Goal: Task Accomplishment & Management: Use online tool/utility

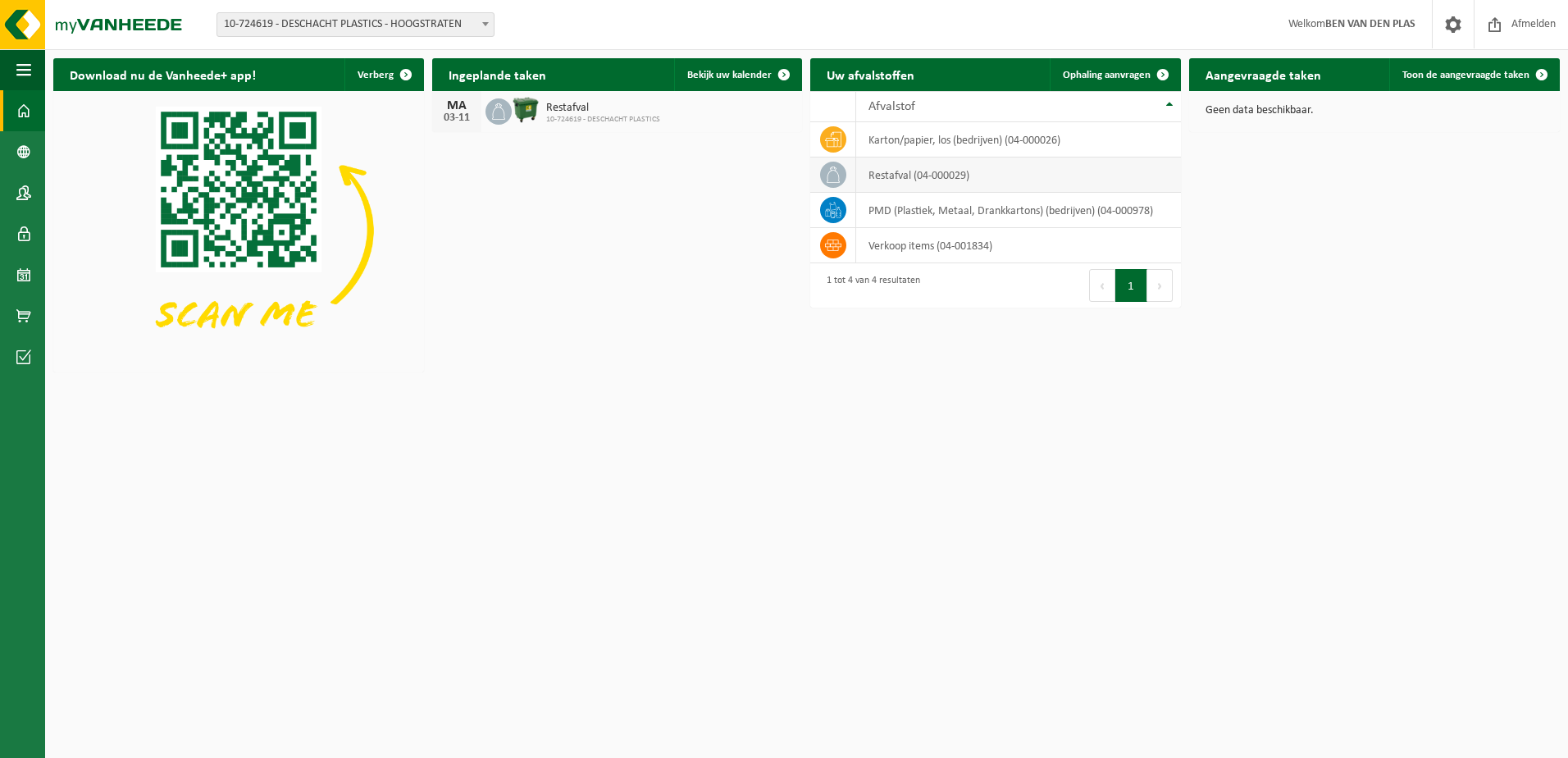
click at [757, 182] on td "restafval (04-000029)" at bounding box center [1018, 174] width 325 height 35
click at [757, 102] on th "Afvalstof" at bounding box center [1018, 106] width 325 height 31
click at [757, 102] on div "Afvalstof karton/papier, los (bedrijven) (04-000026) restafval (04-000029) PMD …" at bounding box center [996, 177] width 371 height 173
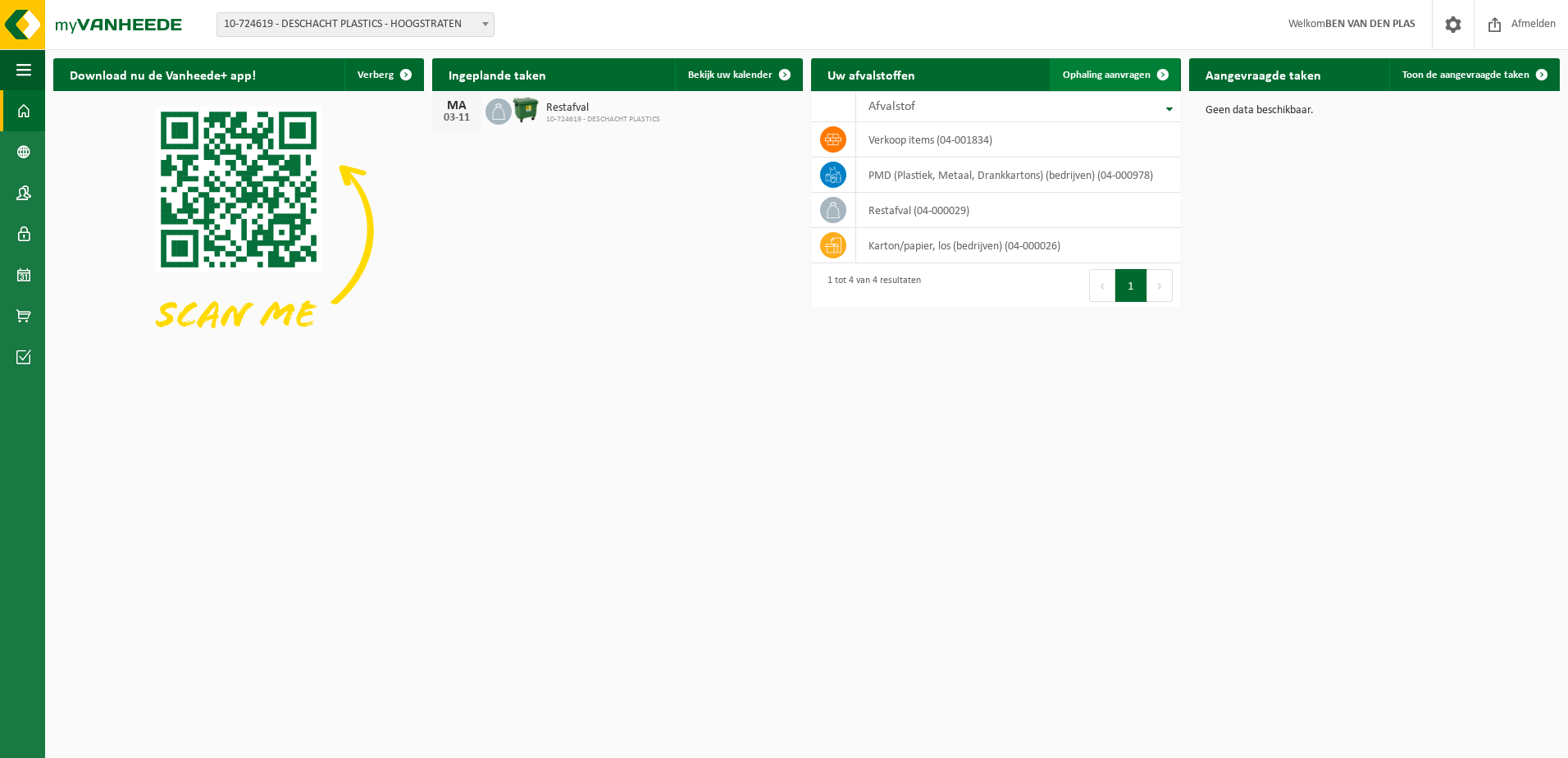
drag, startPoint x: 1170, startPoint y: 102, endPoint x: 1109, endPoint y: 70, distance: 68.9
click at [757, 70] on span "Ophaling aanvragen" at bounding box center [1107, 75] width 88 height 10
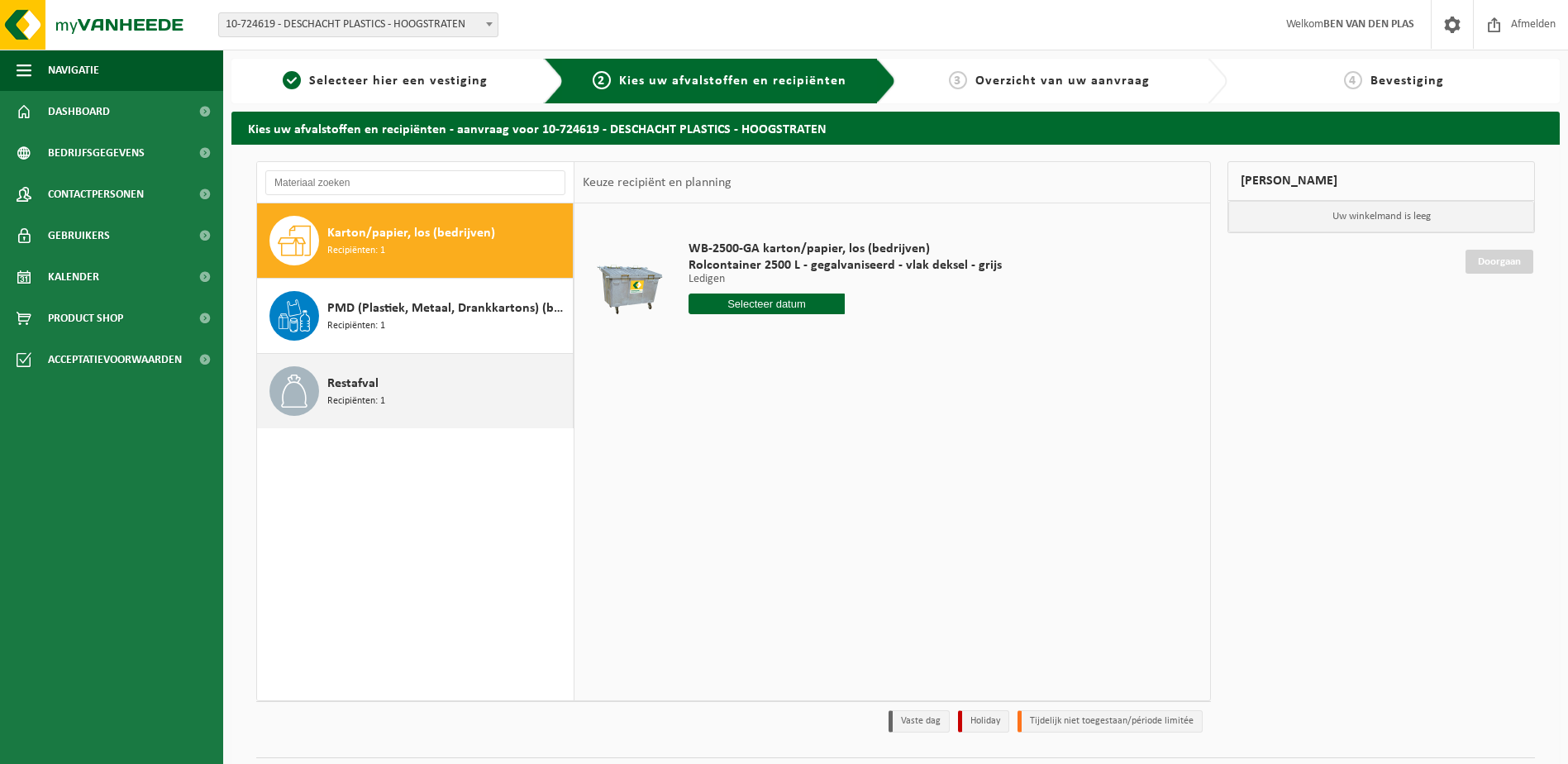
click at [286, 389] on icon at bounding box center [294, 391] width 33 height 33
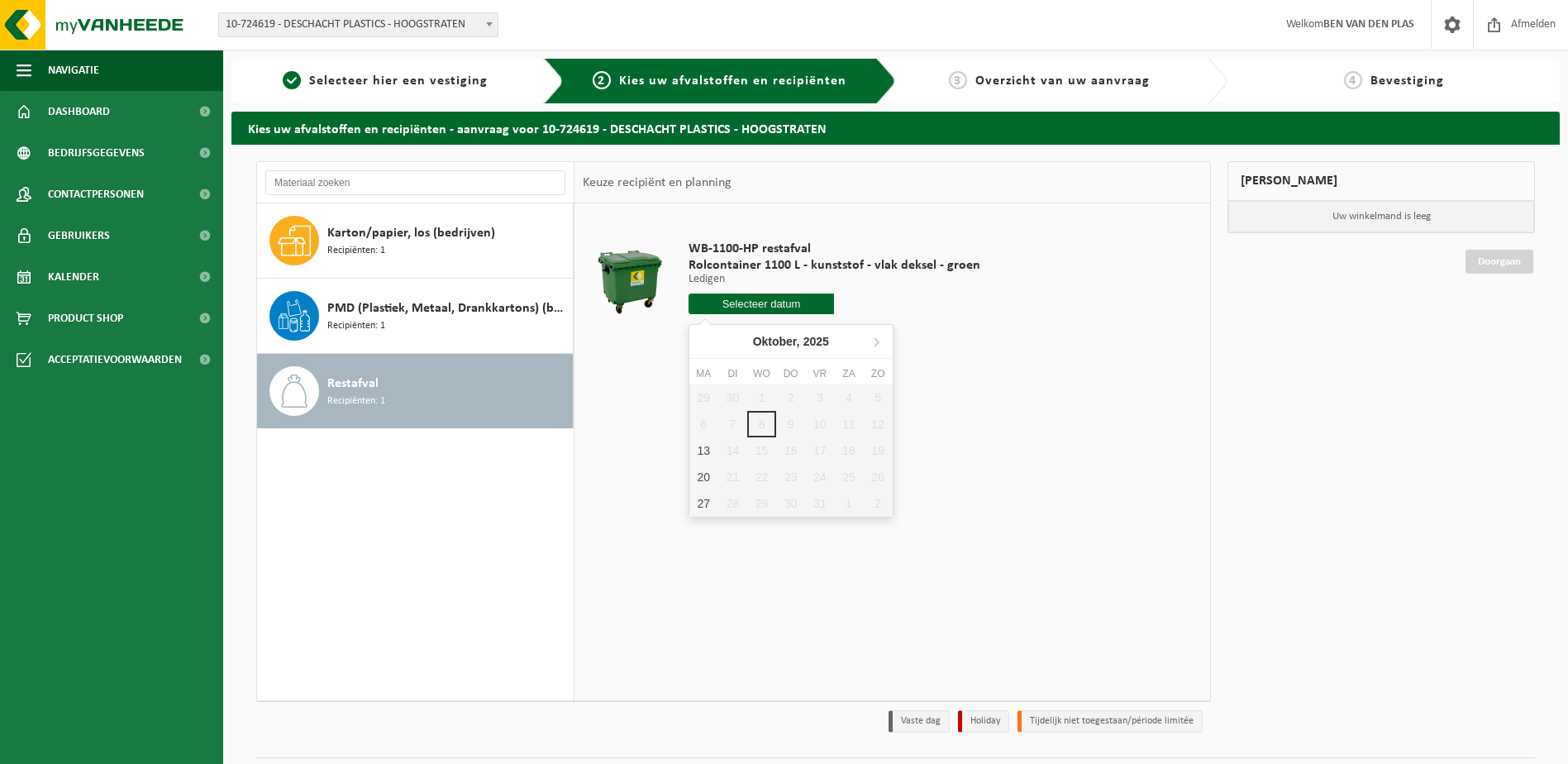
click at [743, 299] on input "text" at bounding box center [762, 304] width 146 height 21
click at [709, 446] on div "13" at bounding box center [704, 450] width 29 height 27
type input "Van 2025-10-13"
click at [709, 446] on div "13" at bounding box center [704, 450] width 29 height 27
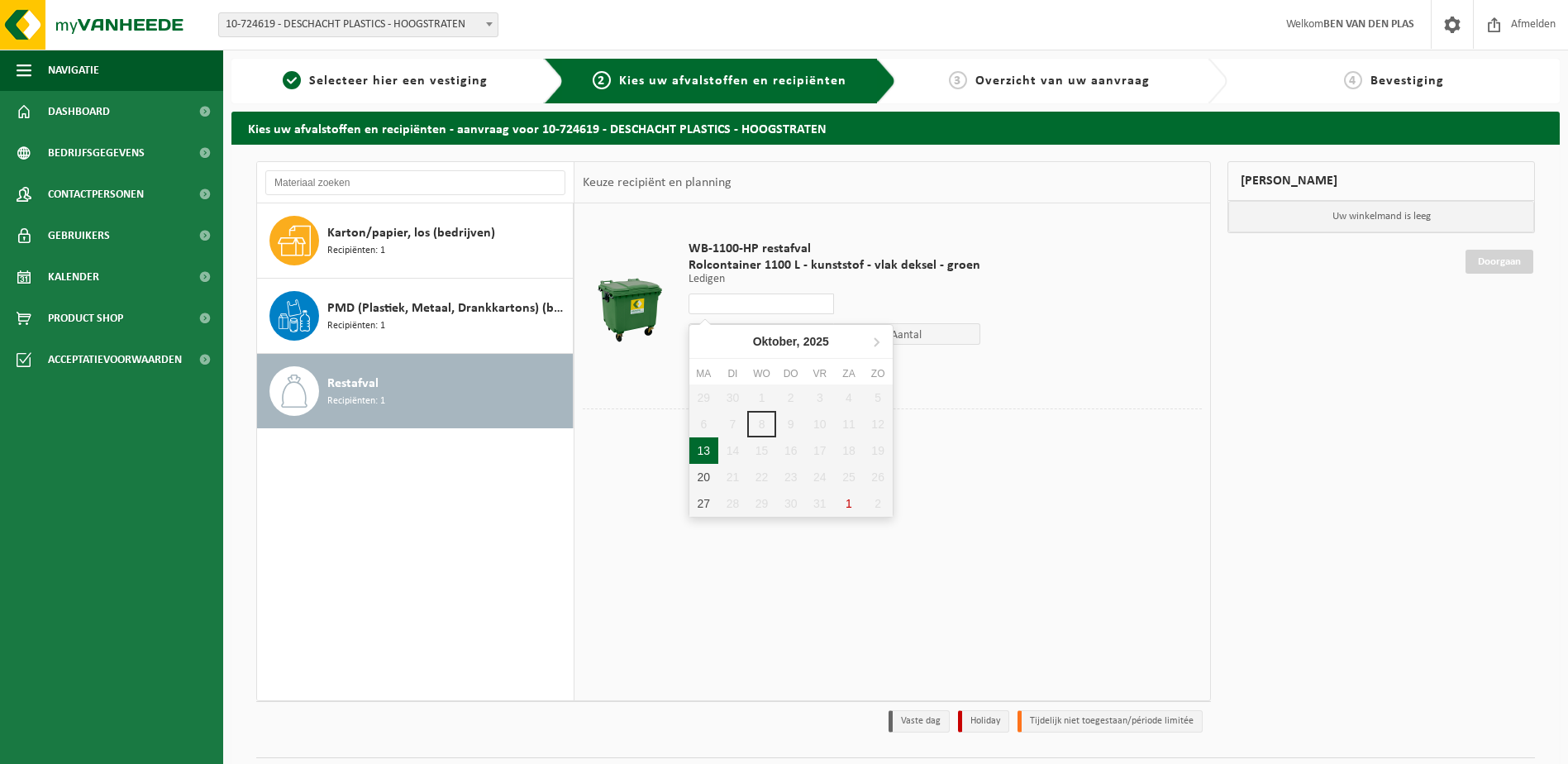
click at [710, 452] on div "13" at bounding box center [704, 450] width 29 height 27
type input "Van 2025-10-13"
click at [710, 452] on div "13" at bounding box center [704, 450] width 29 height 27
click at [706, 453] on div "13" at bounding box center [704, 450] width 29 height 27
type input "Van 2025-10-13"
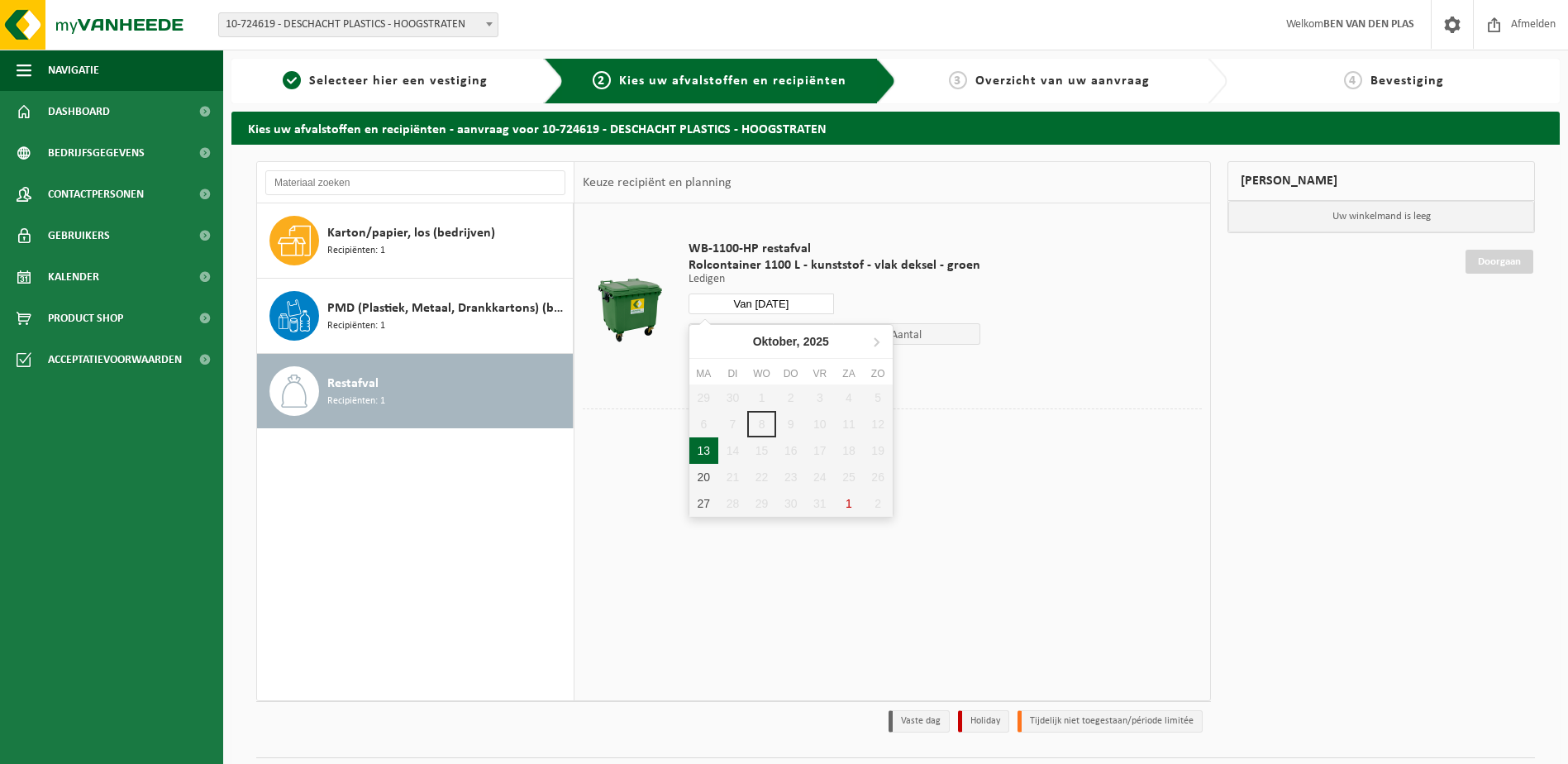
click at [706, 453] on div "13" at bounding box center [704, 450] width 29 height 27
type input "Van 2025-10-13"
click at [732, 368] on button "In winkelmand" at bounding box center [736, 366] width 91 height 27
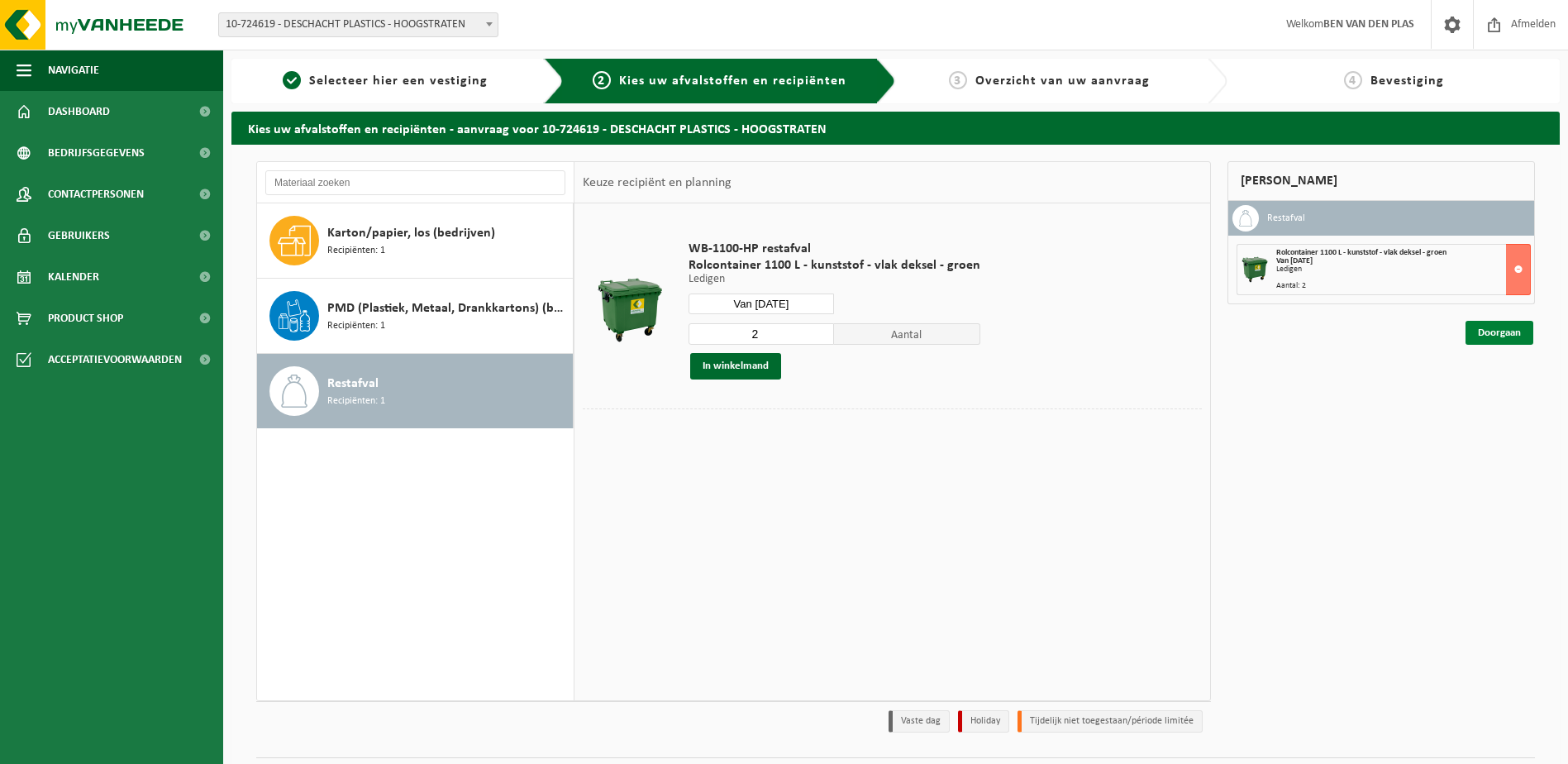
click at [1497, 331] on link "Doorgaan" at bounding box center [1500, 333] width 67 height 24
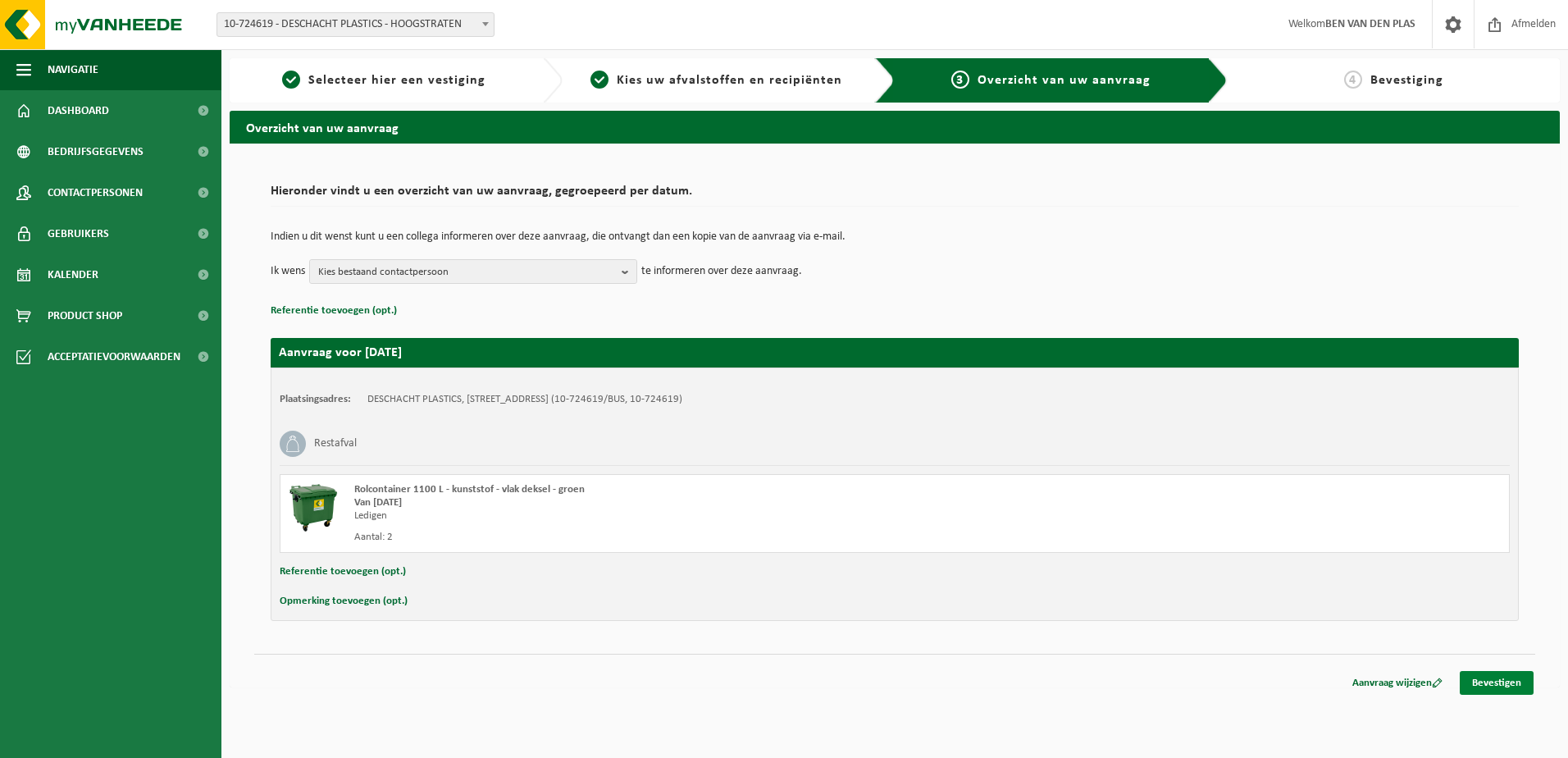
click at [1503, 681] on link "Bevestigen" at bounding box center [1497, 682] width 74 height 24
